Goal: Find specific page/section: Find specific page/section

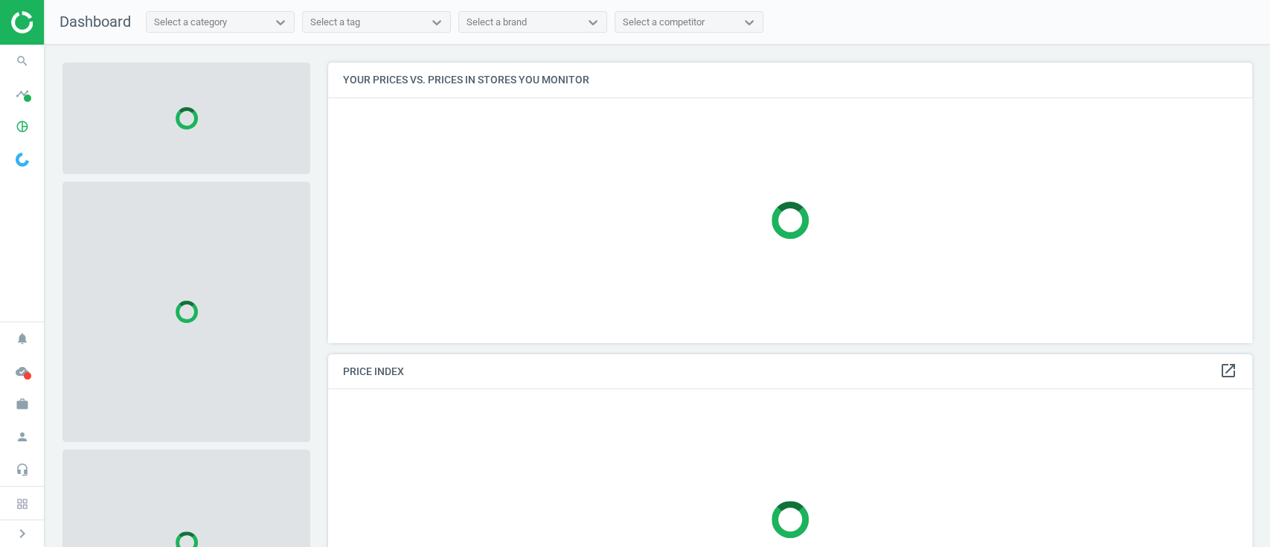
scroll to position [310, 939]
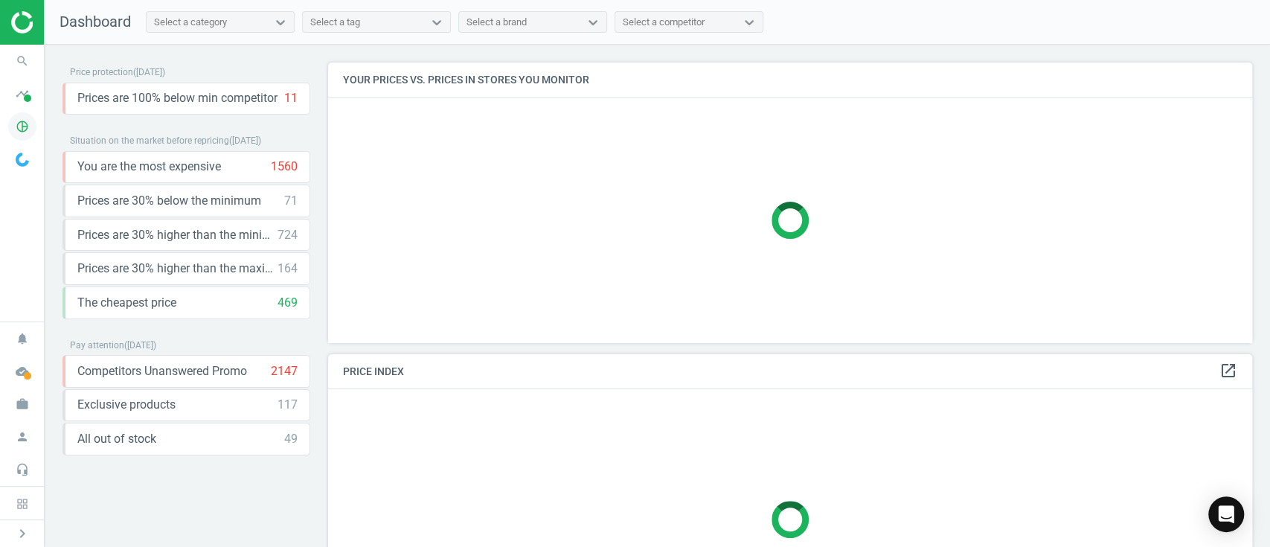
click at [33, 124] on icon "pie_chart_outlined" at bounding box center [22, 126] width 28 height 28
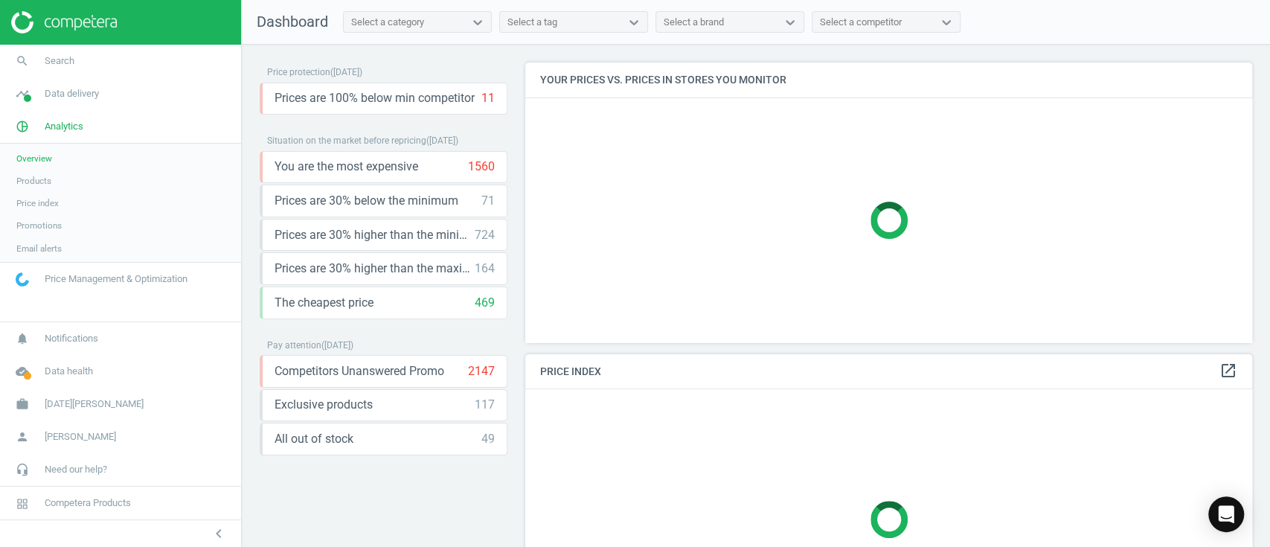
scroll to position [7, 7]
click at [43, 183] on span "Products" at bounding box center [33, 181] width 35 height 12
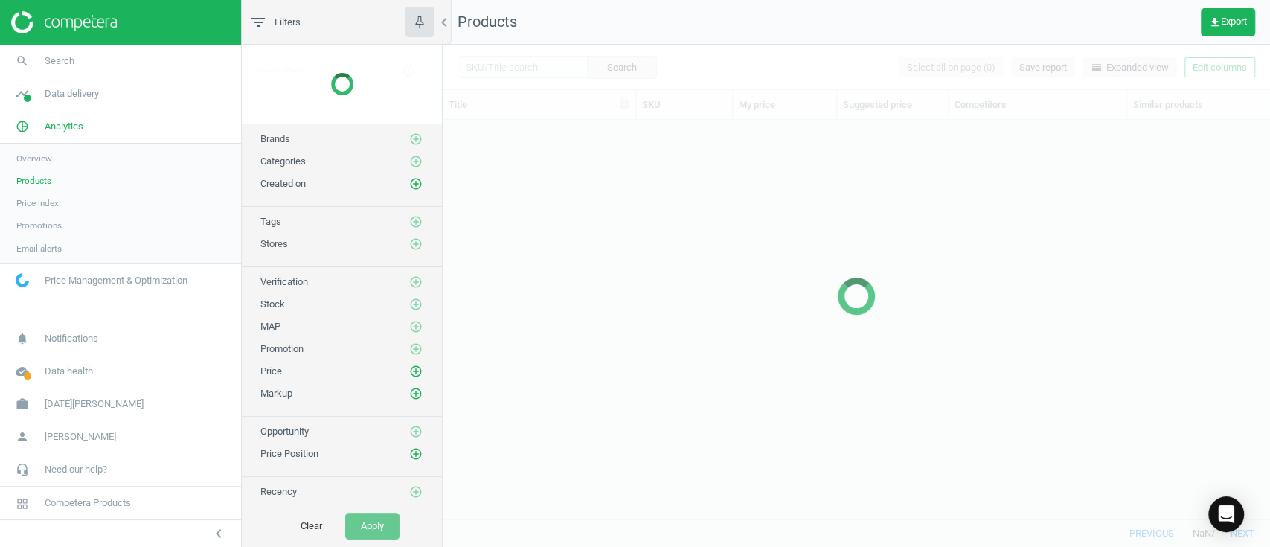
scroll to position [368, 811]
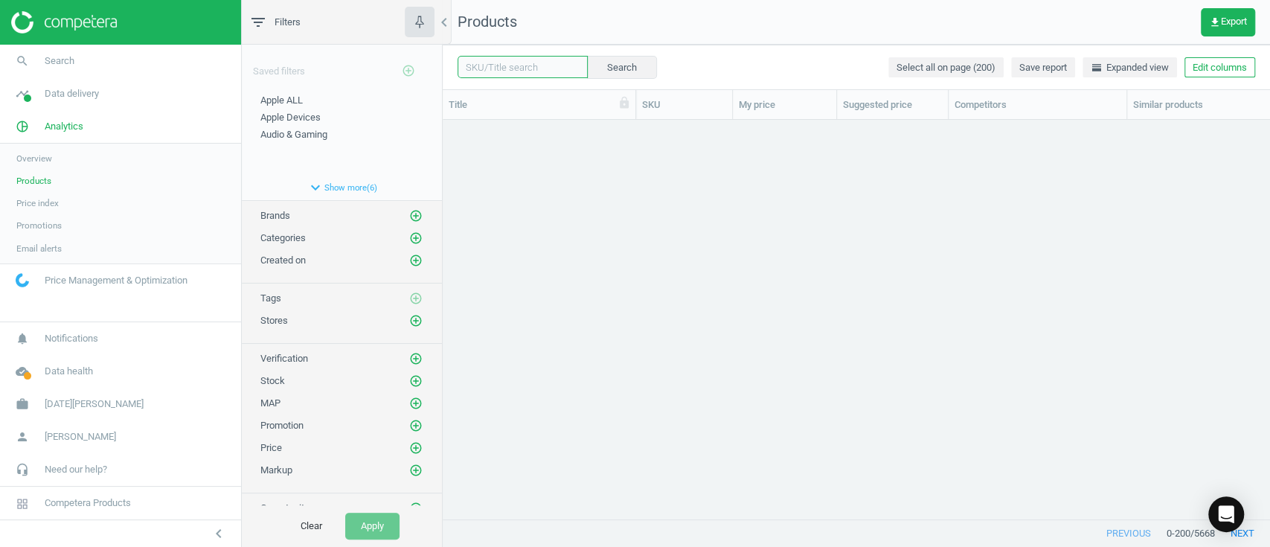
click at [542, 70] on input "text" at bounding box center [523, 67] width 130 height 22
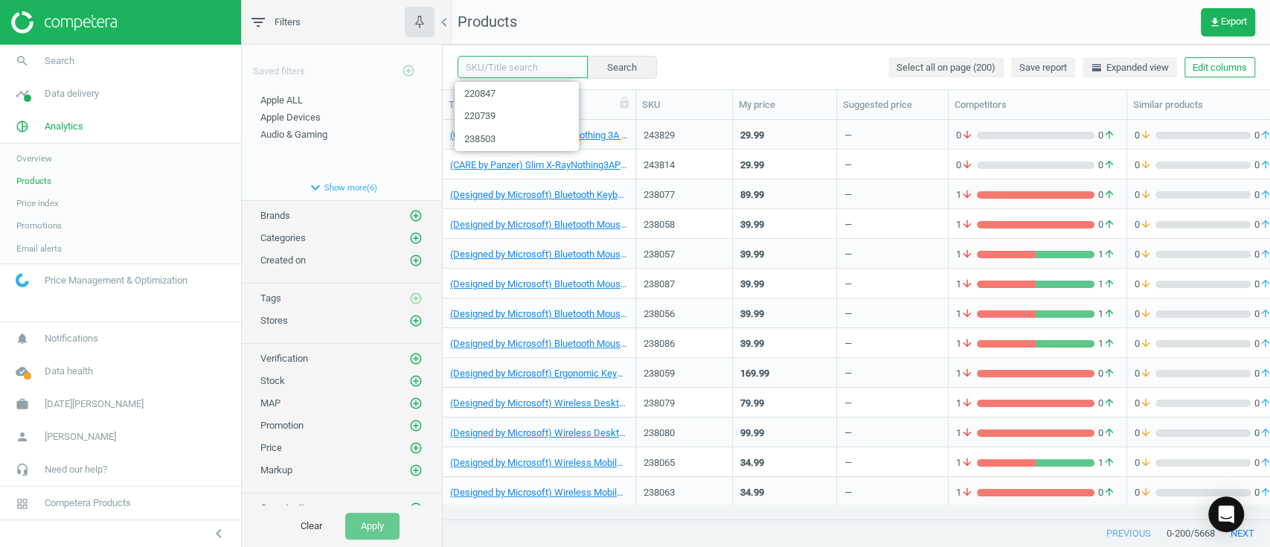
paste input "232758"
type input "232758"
click at [621, 63] on button "Search" at bounding box center [621, 67] width 70 height 22
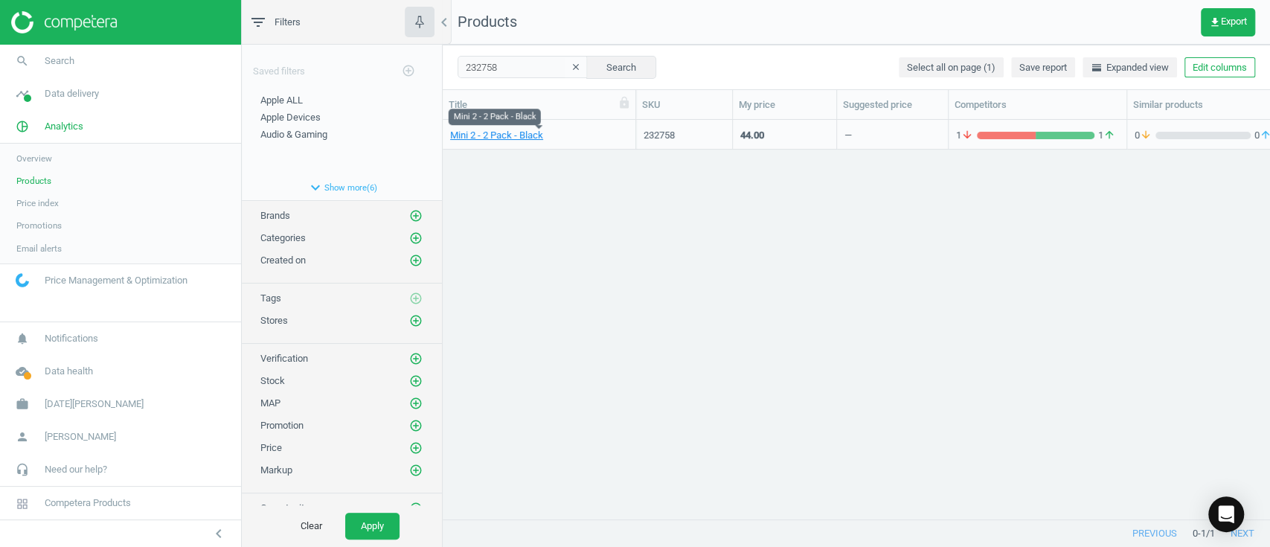
click at [511, 141] on link "Mini 2 - 2 Pack - Black" at bounding box center [496, 135] width 93 height 13
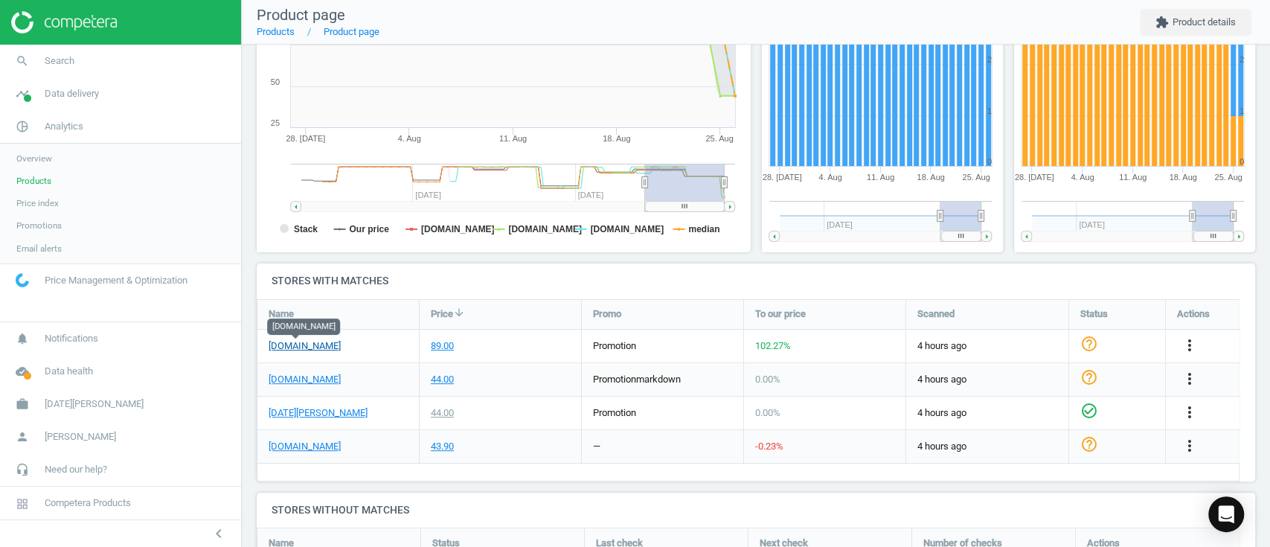
click at [280, 342] on link "[DOMAIN_NAME]" at bounding box center [305, 345] width 72 height 13
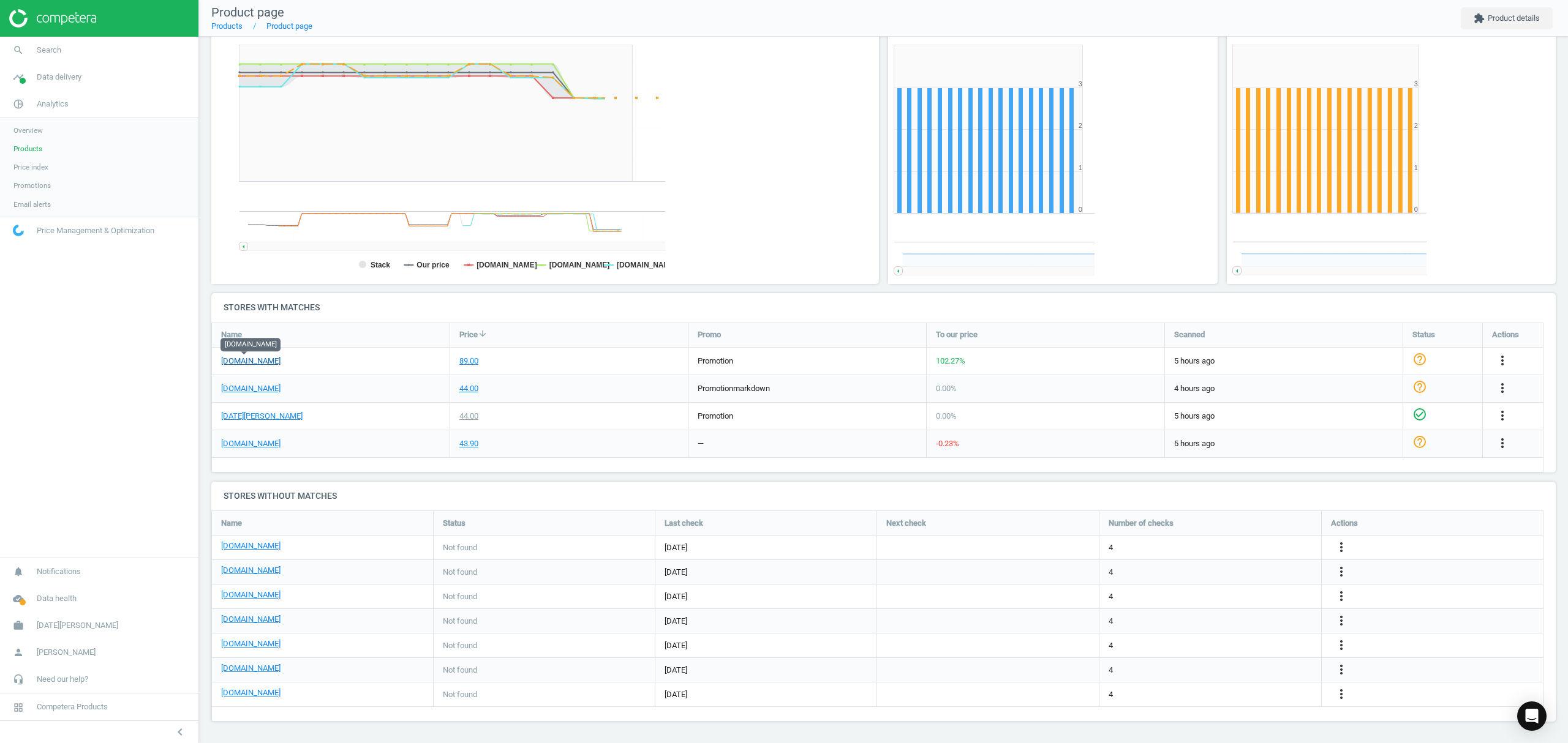
scroll to position [6, 6]
